Goal: Check status: Check status

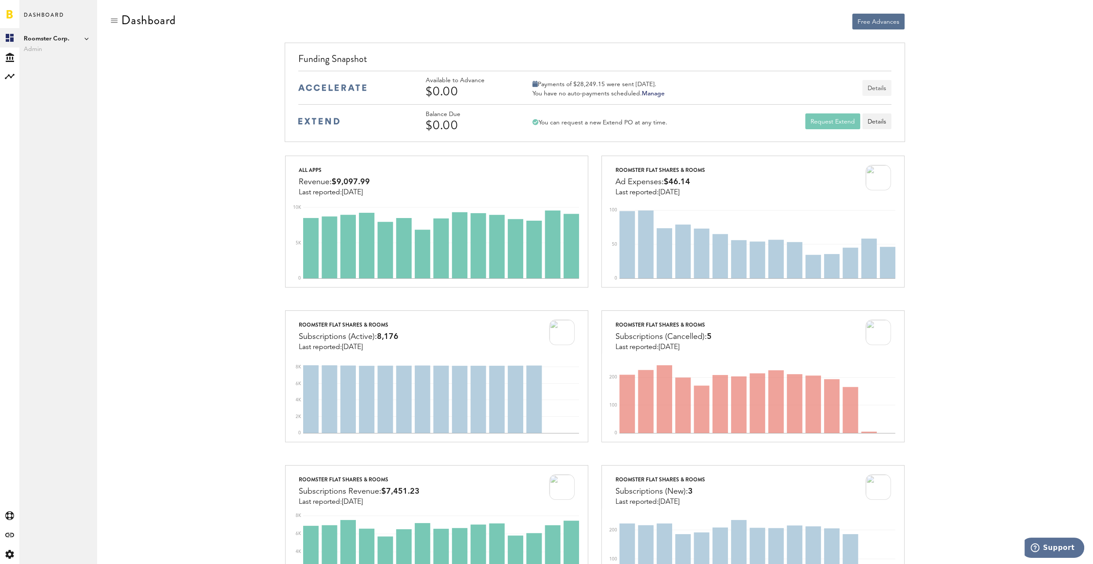
click at [874, 88] on button "Details" at bounding box center [877, 88] width 29 height 16
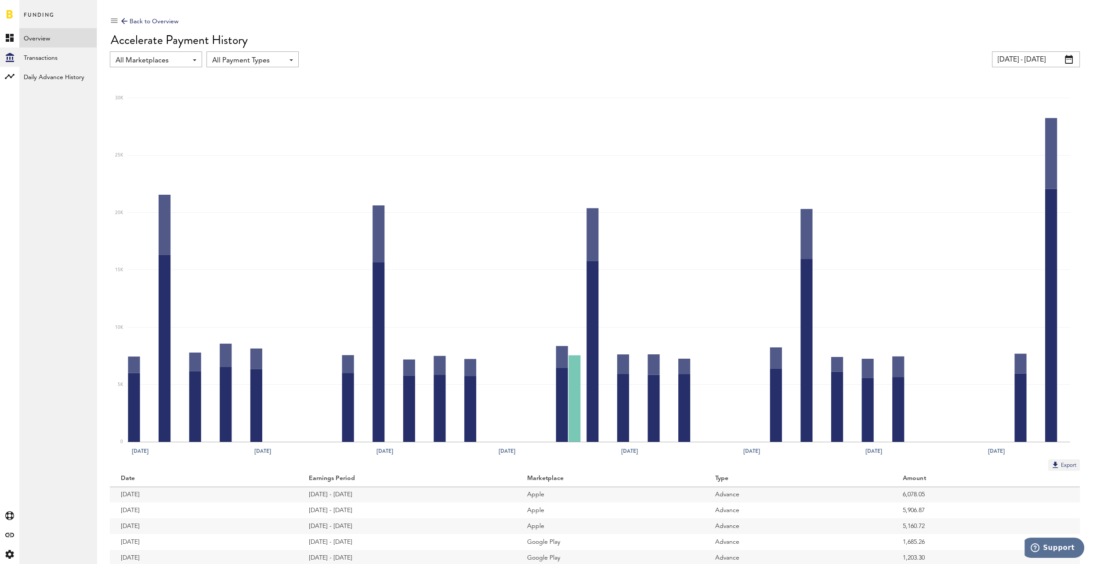
click at [1025, 56] on input "[DATE] - [DATE]" at bounding box center [1036, 59] width 88 height 16
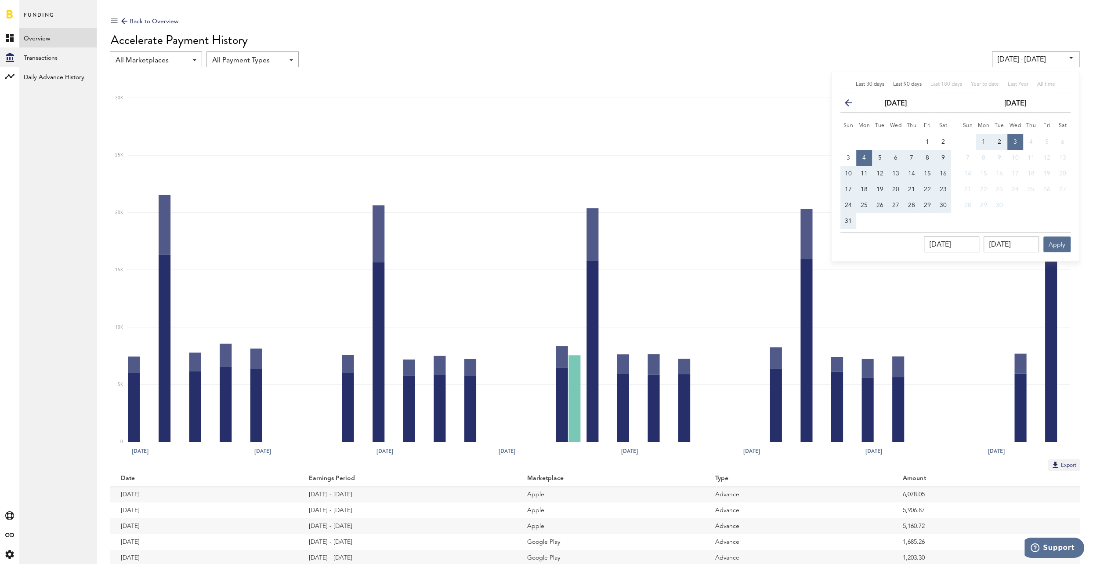
click at [919, 86] on span "Last 90 days" at bounding box center [907, 84] width 29 height 5
type input "[DATE] - [DATE]"
type input "[DATE]"
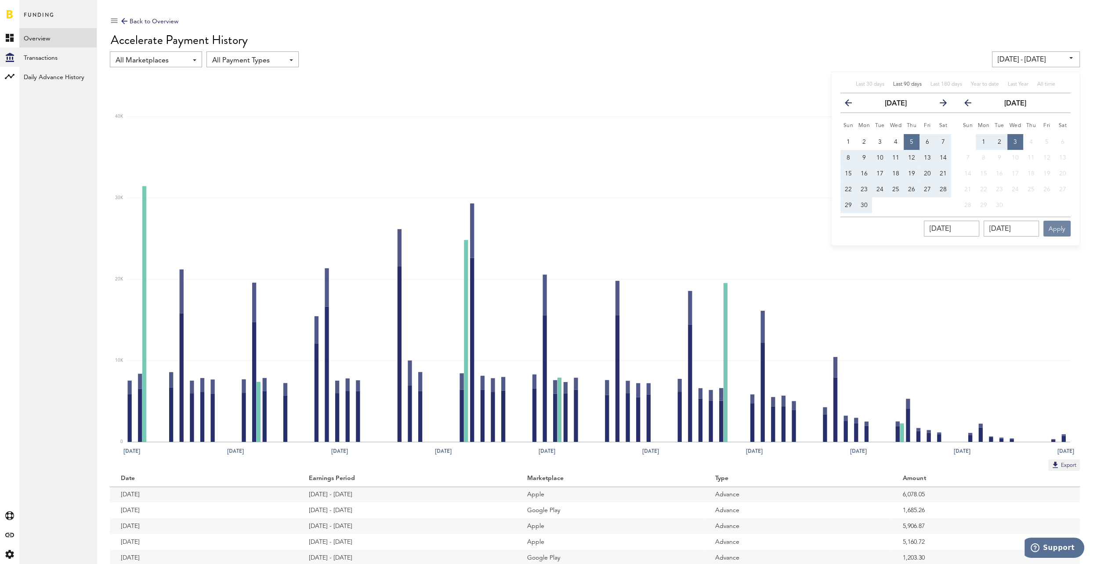
click at [1060, 226] on button "Apply" at bounding box center [1057, 229] width 27 height 16
